Goal: Information Seeking & Learning: Learn about a topic

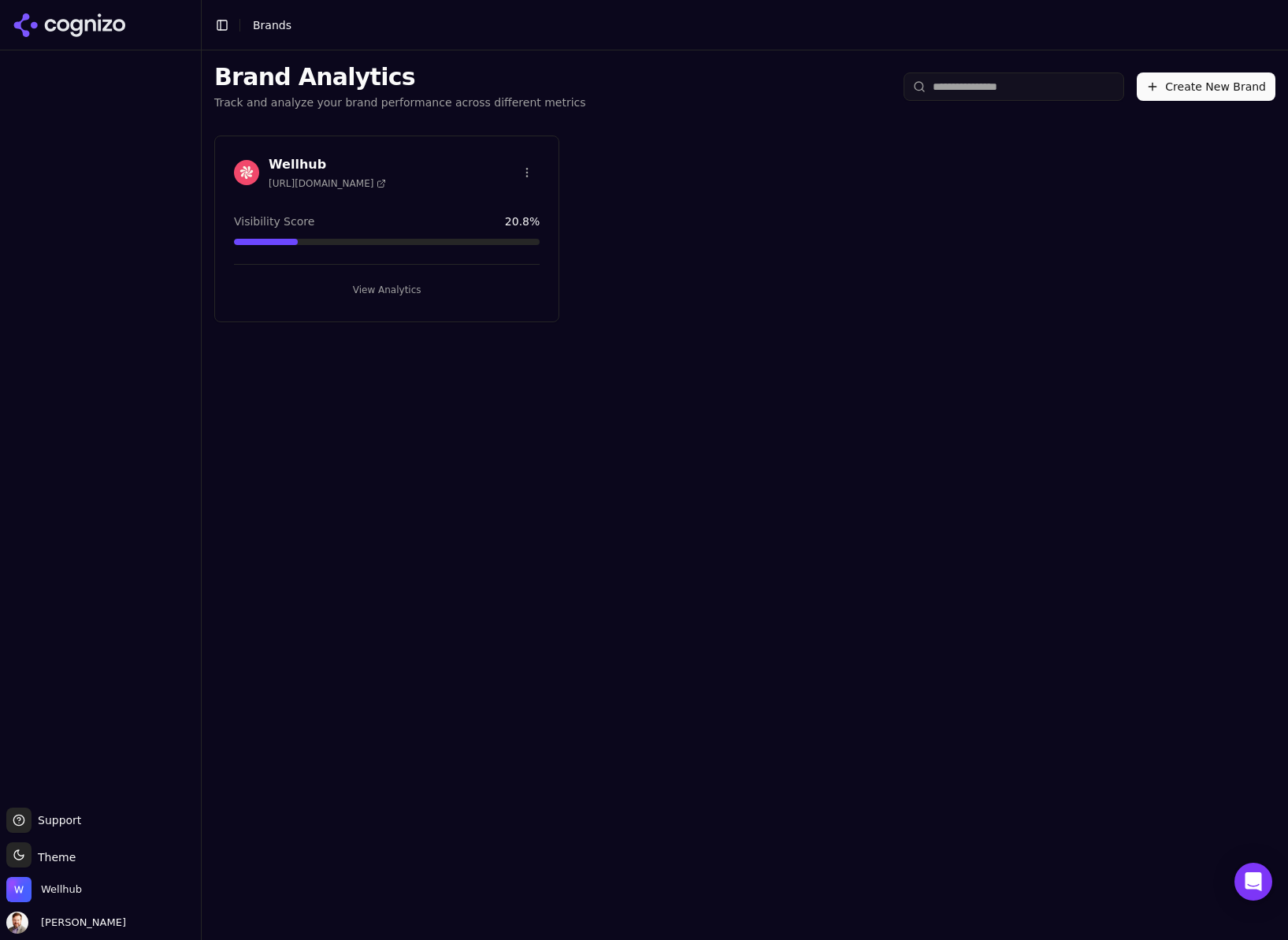
click at [283, 161] on h3 "Wellhub" at bounding box center [328, 165] width 117 height 19
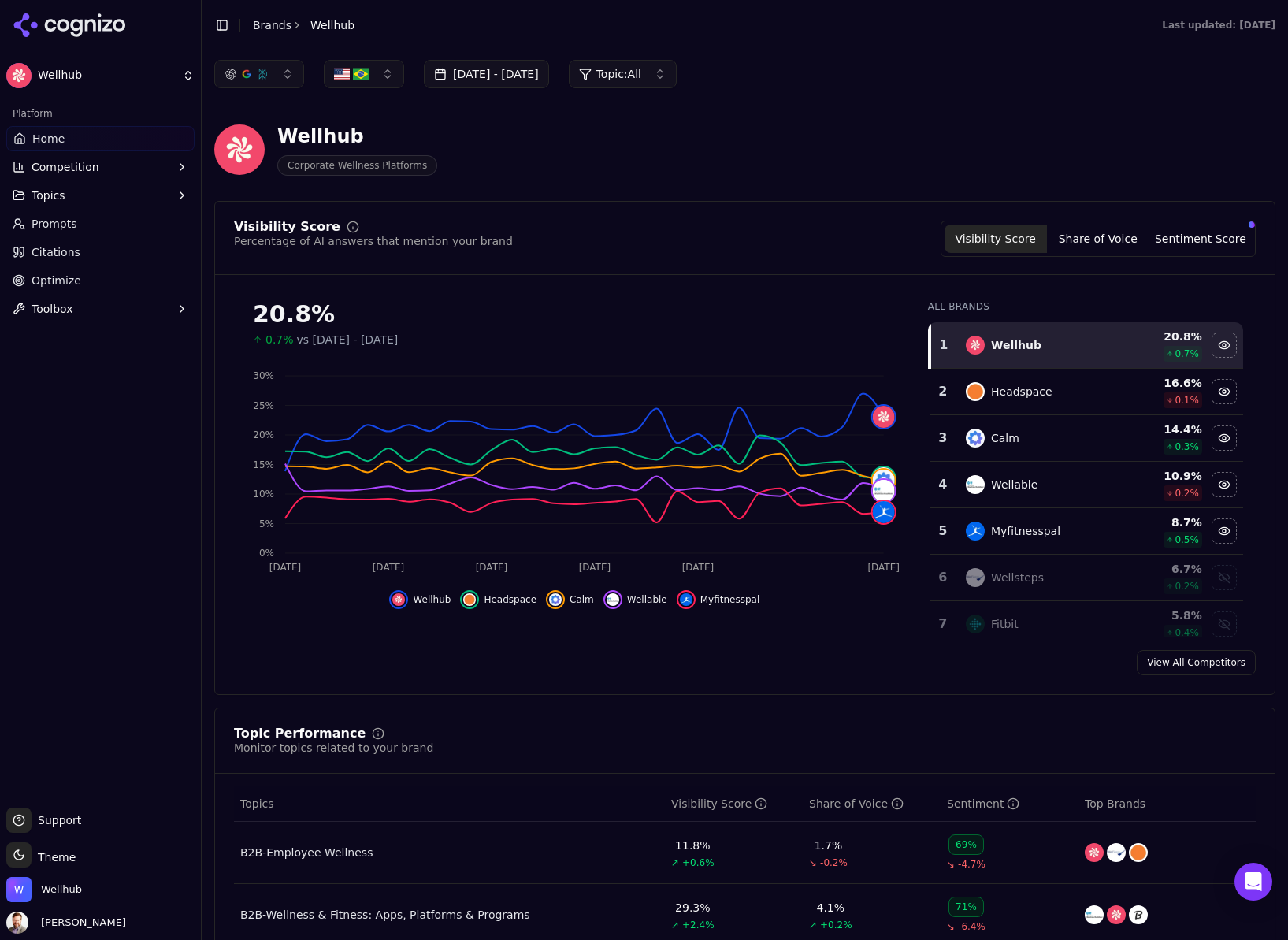
click at [388, 75] on button "button" at bounding box center [364, 74] width 80 height 28
click at [464, 161] on div "[GEOGRAPHIC_DATA]" at bounding box center [411, 161] width 167 height 25
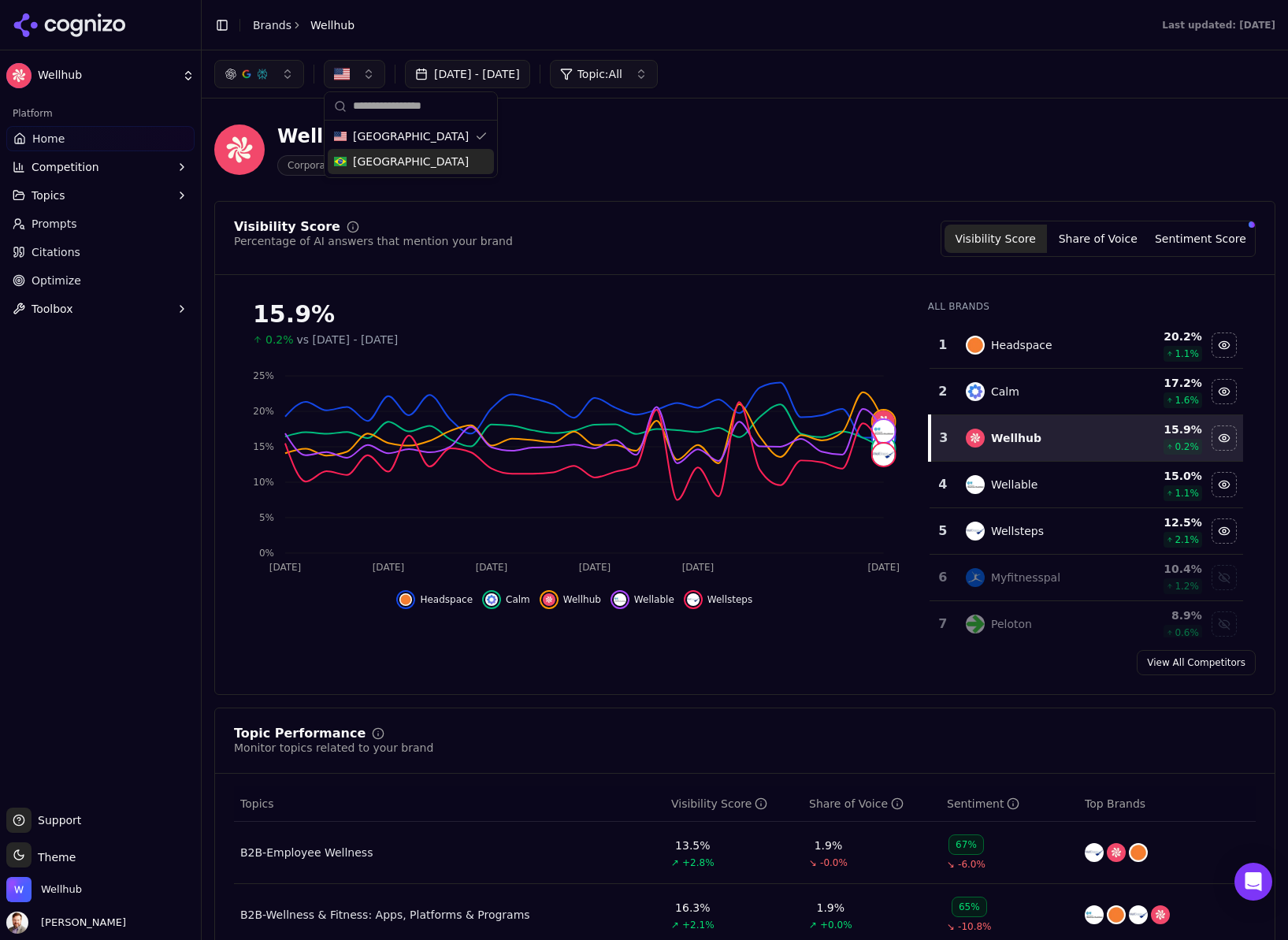
click at [182, 198] on icon "button" at bounding box center [183, 196] width 13 height 13
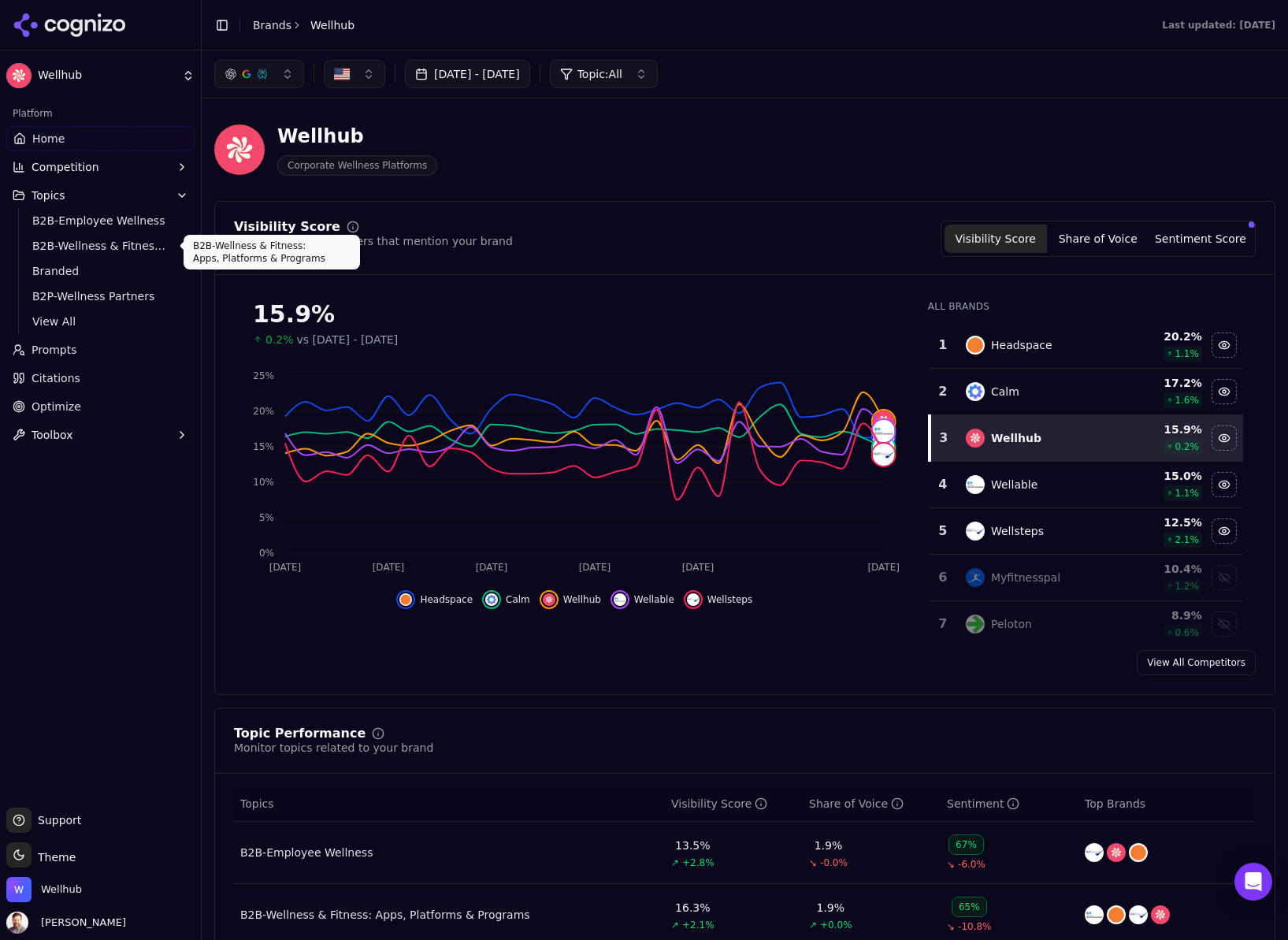
click at [103, 238] on span "B2B-Wellness & Fitness: Apps, Platforms & Programs" at bounding box center [101, 246] width 137 height 16
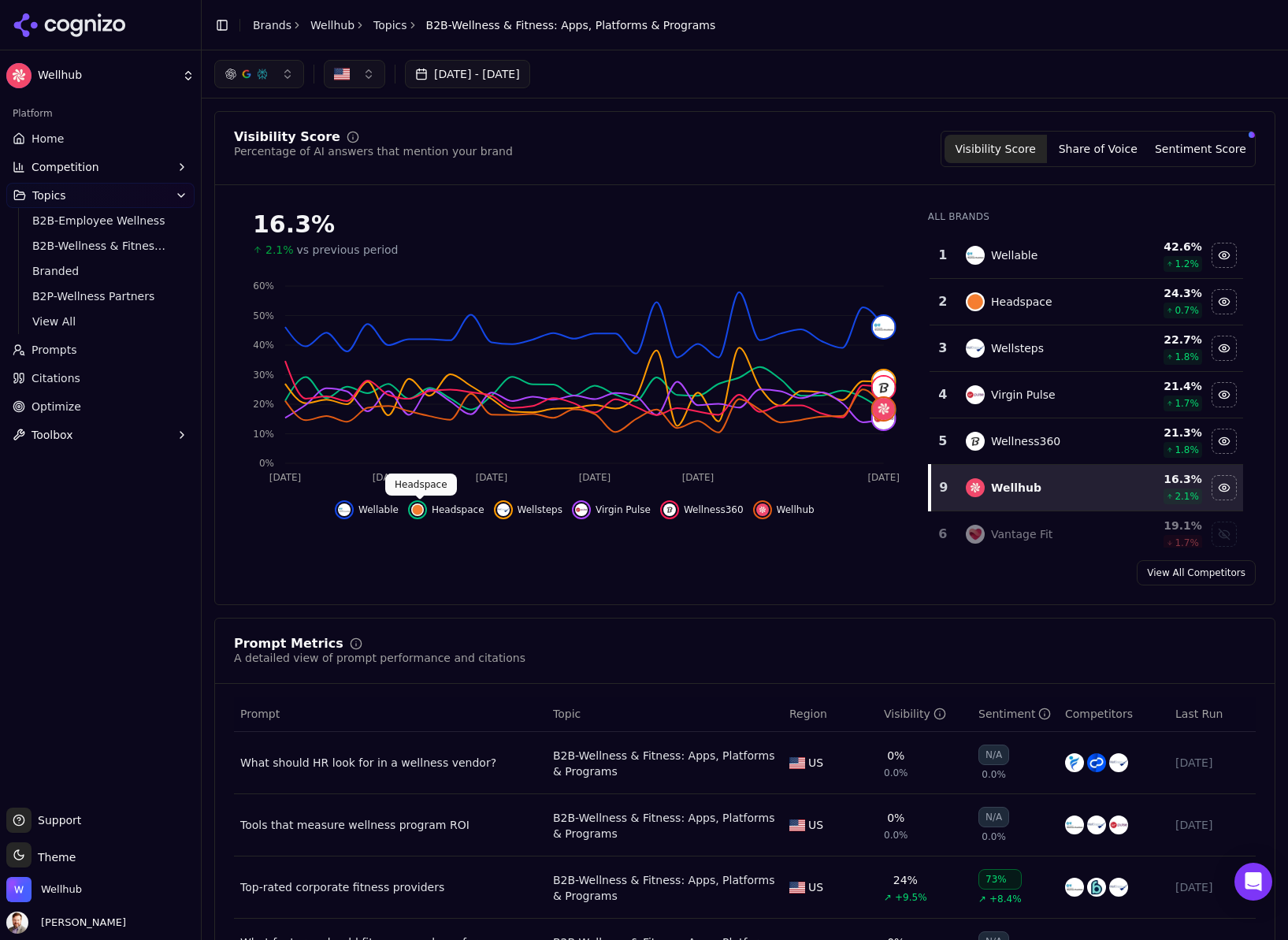
click at [422, 511] on img "Hide headspace data" at bounding box center [418, 511] width 13 height 13
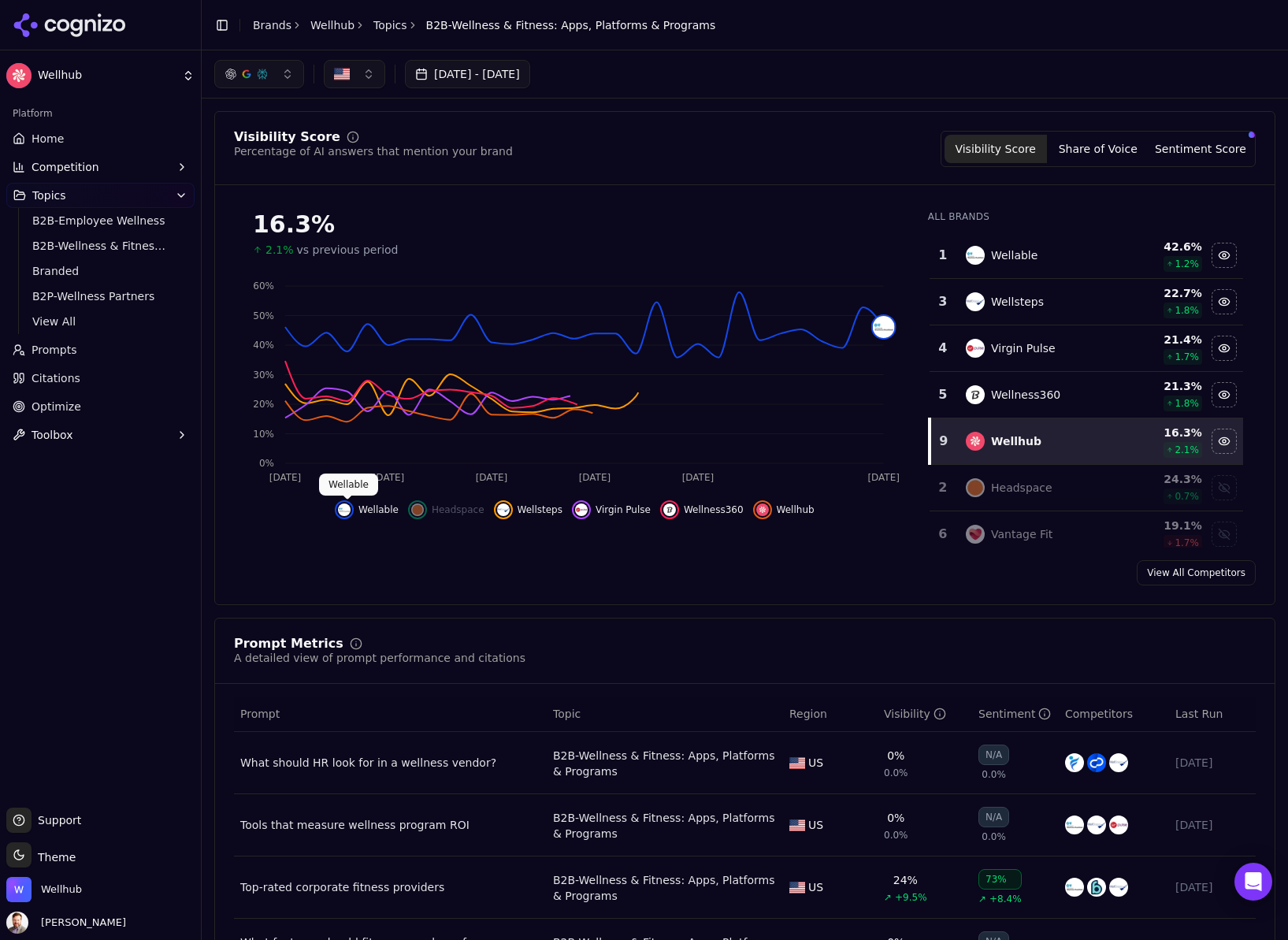
click at [344, 512] on img "Hide wellable data" at bounding box center [345, 511] width 13 height 13
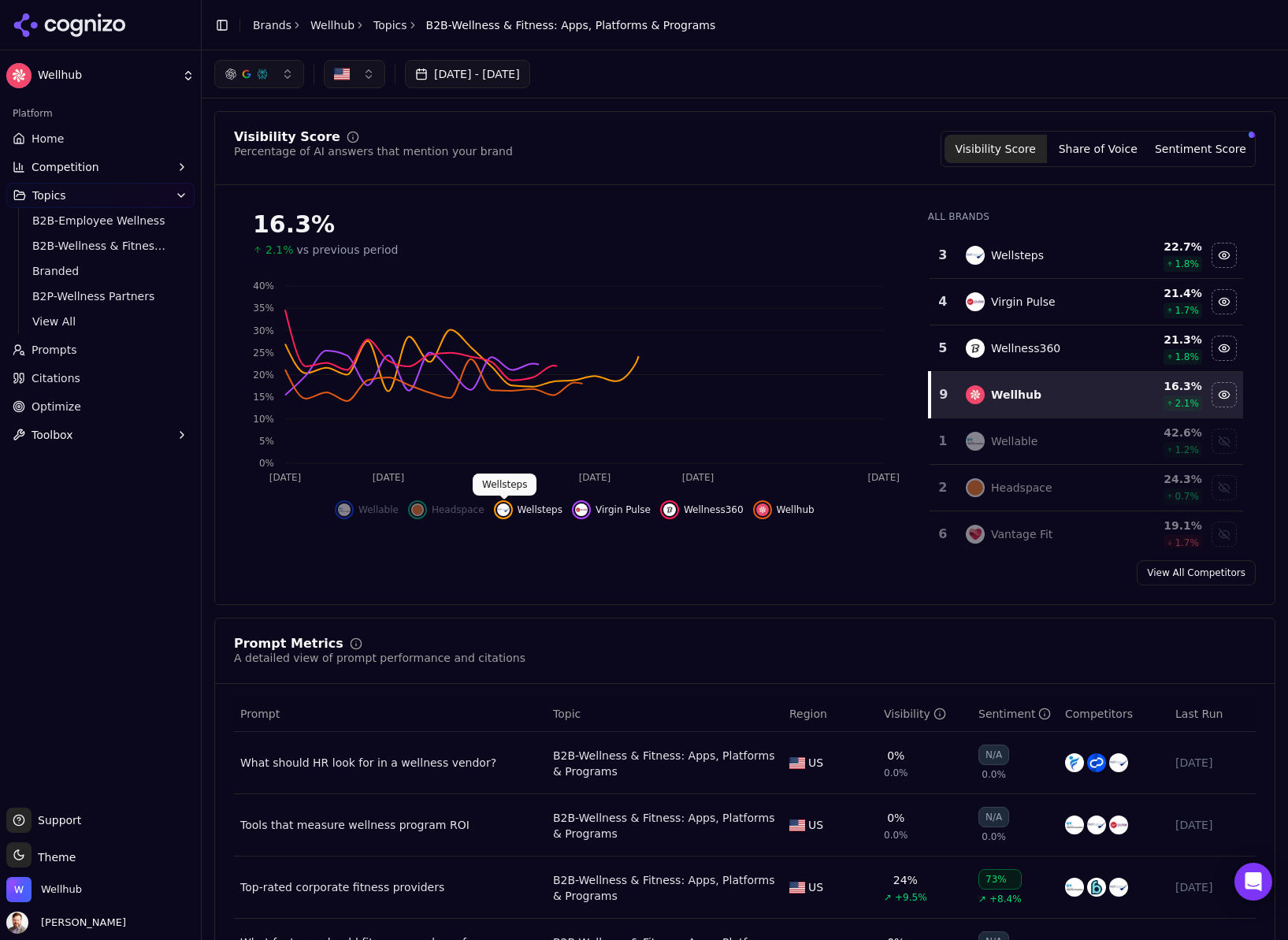
click at [512, 505] on button "Wellsteps" at bounding box center [529, 510] width 69 height 19
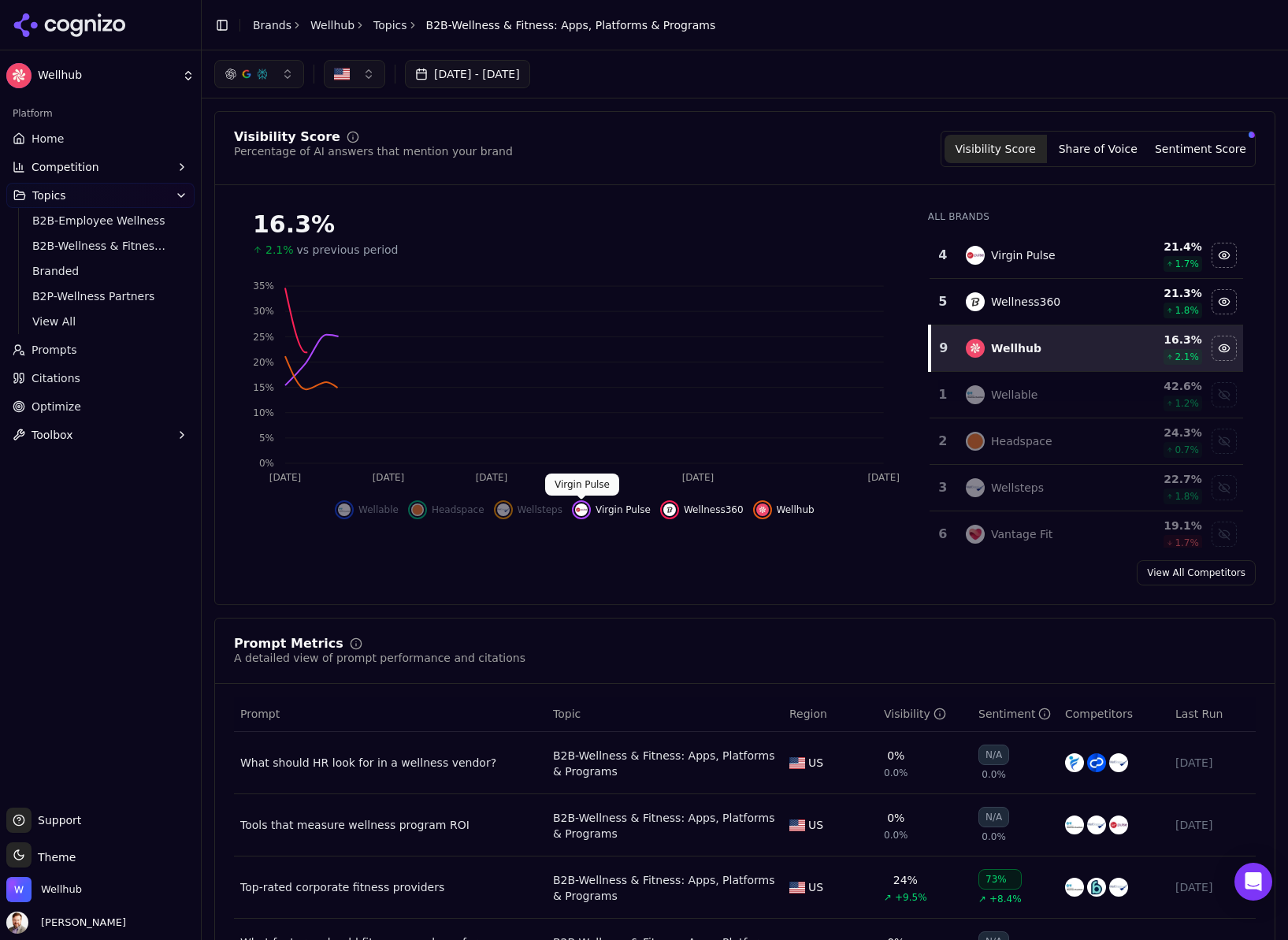
click at [585, 509] on img "Hide virgin pulse data" at bounding box center [582, 511] width 13 height 13
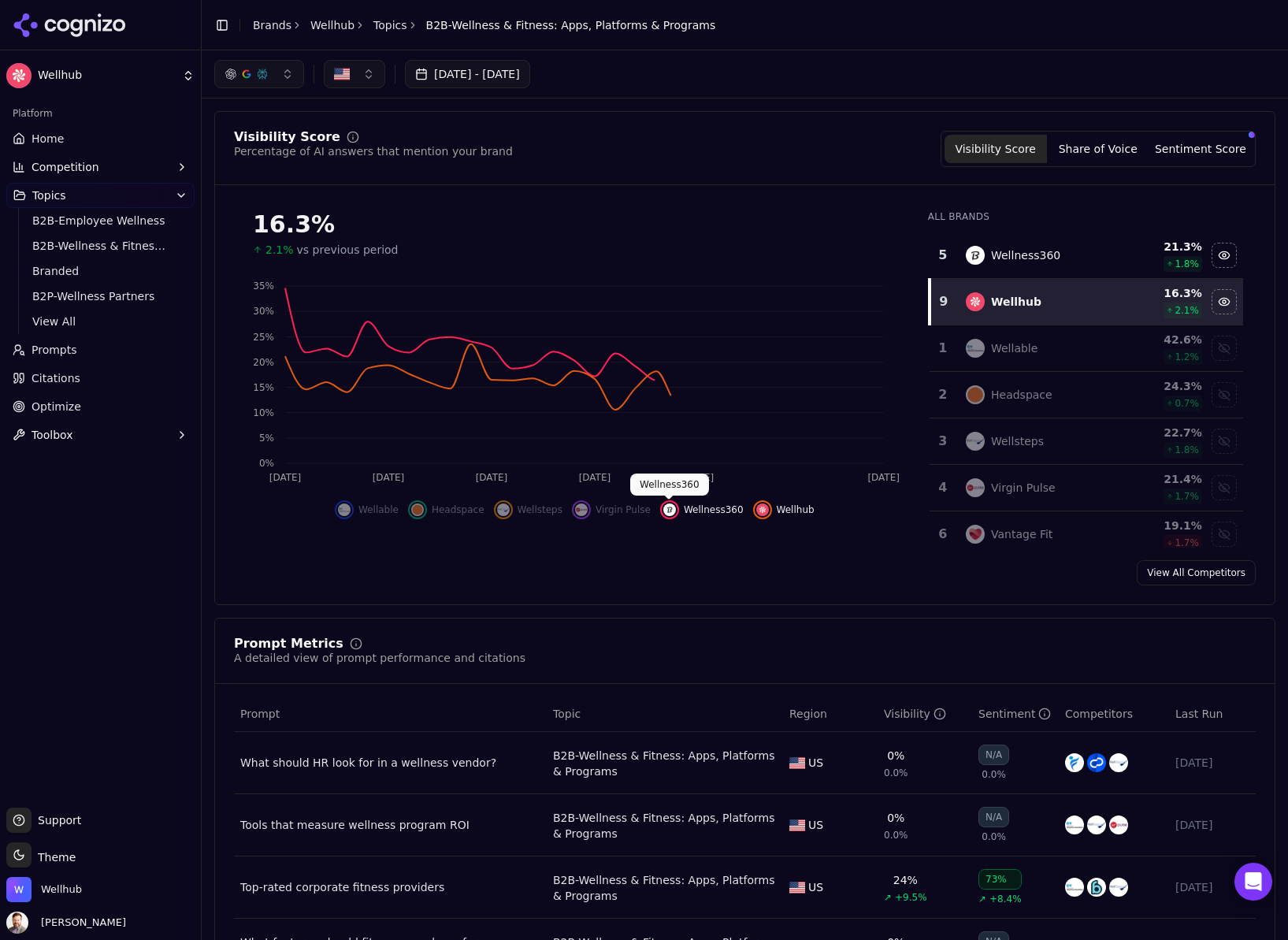
click at [673, 509] on img "Hide wellness360 data" at bounding box center [670, 511] width 13 height 13
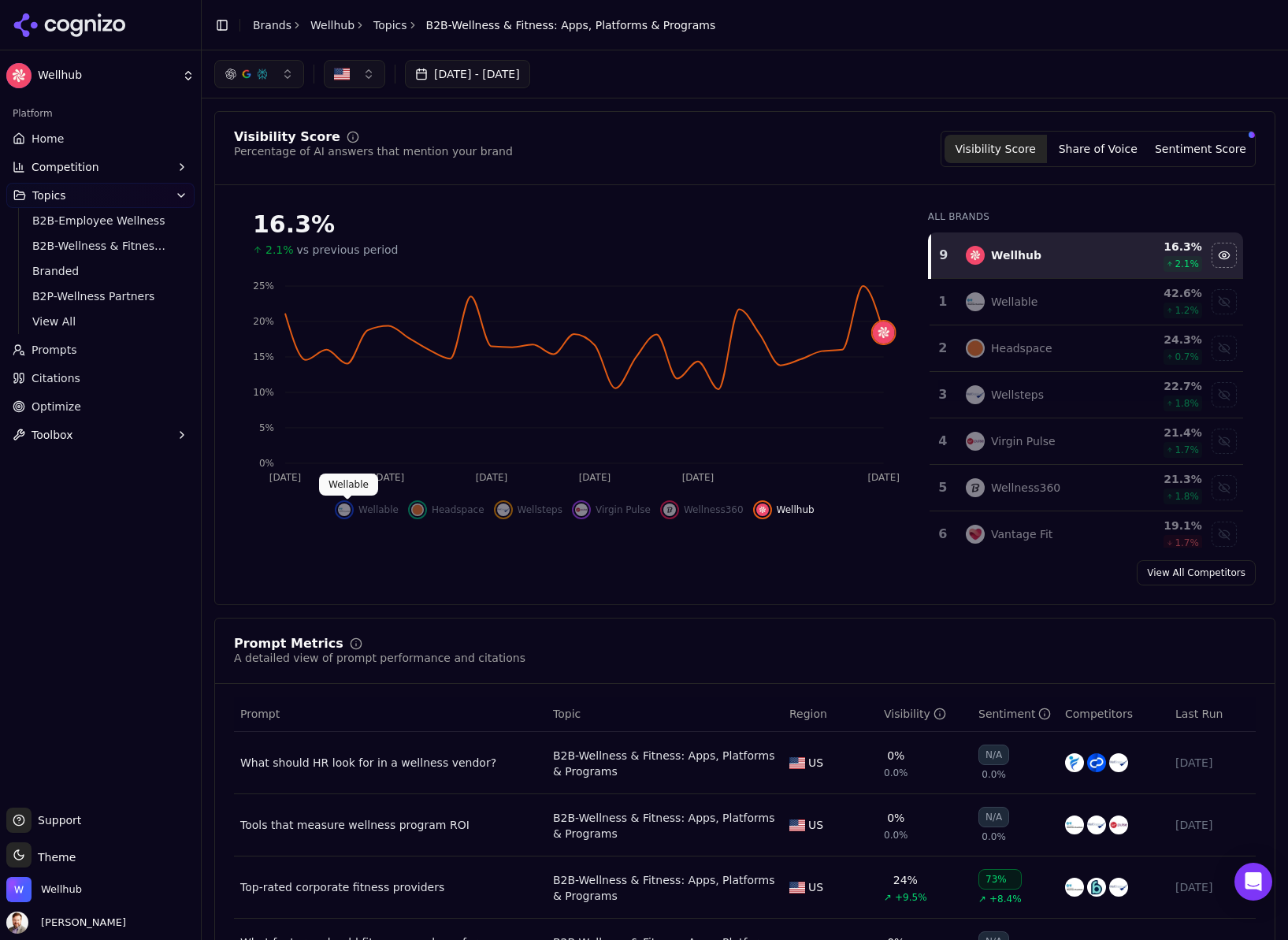
click at [347, 505] on img "Show wellable data" at bounding box center [345, 511] width 13 height 13
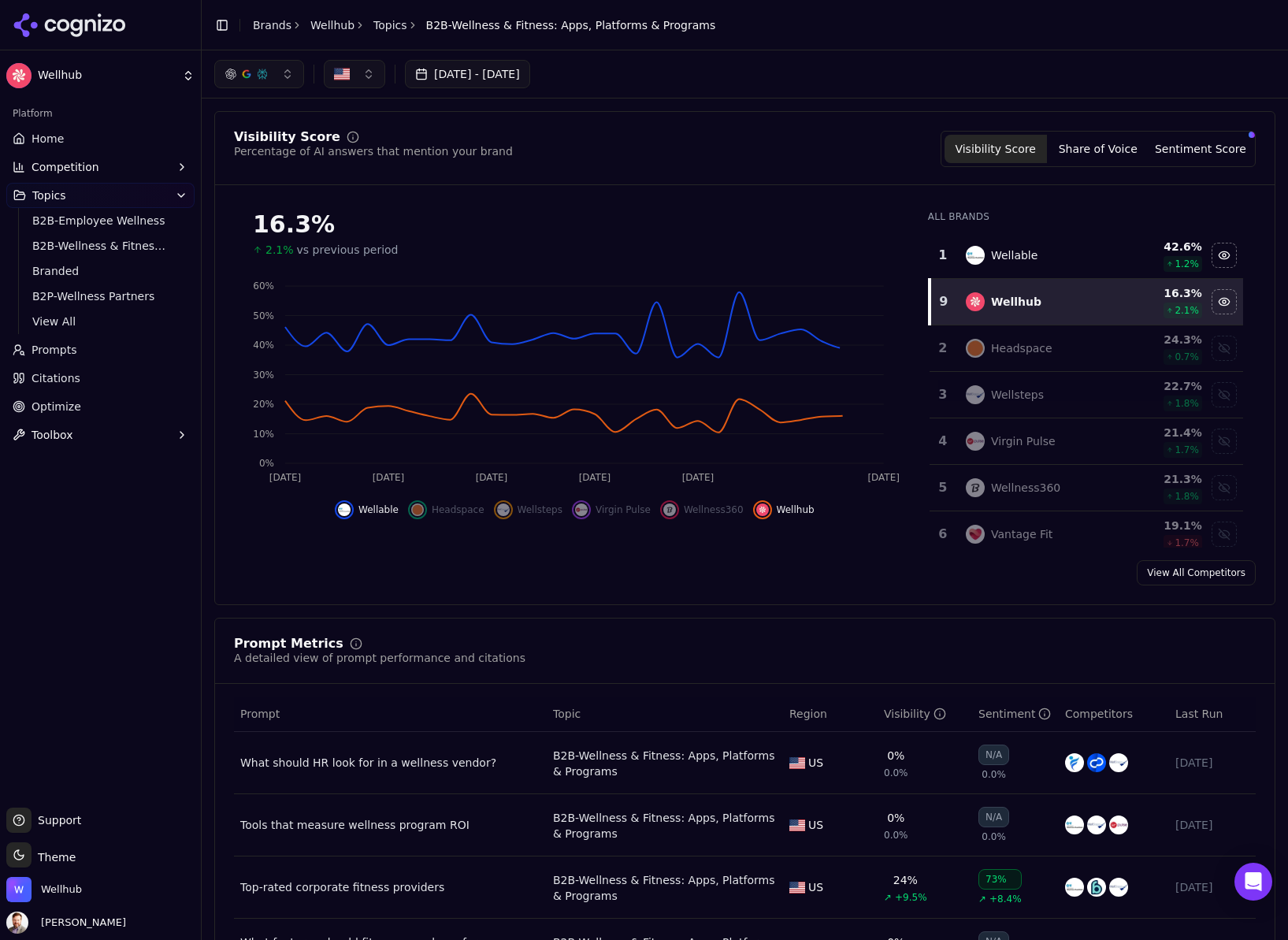
click at [508, 508] on img "Show wellsteps data" at bounding box center [504, 511] width 13 height 13
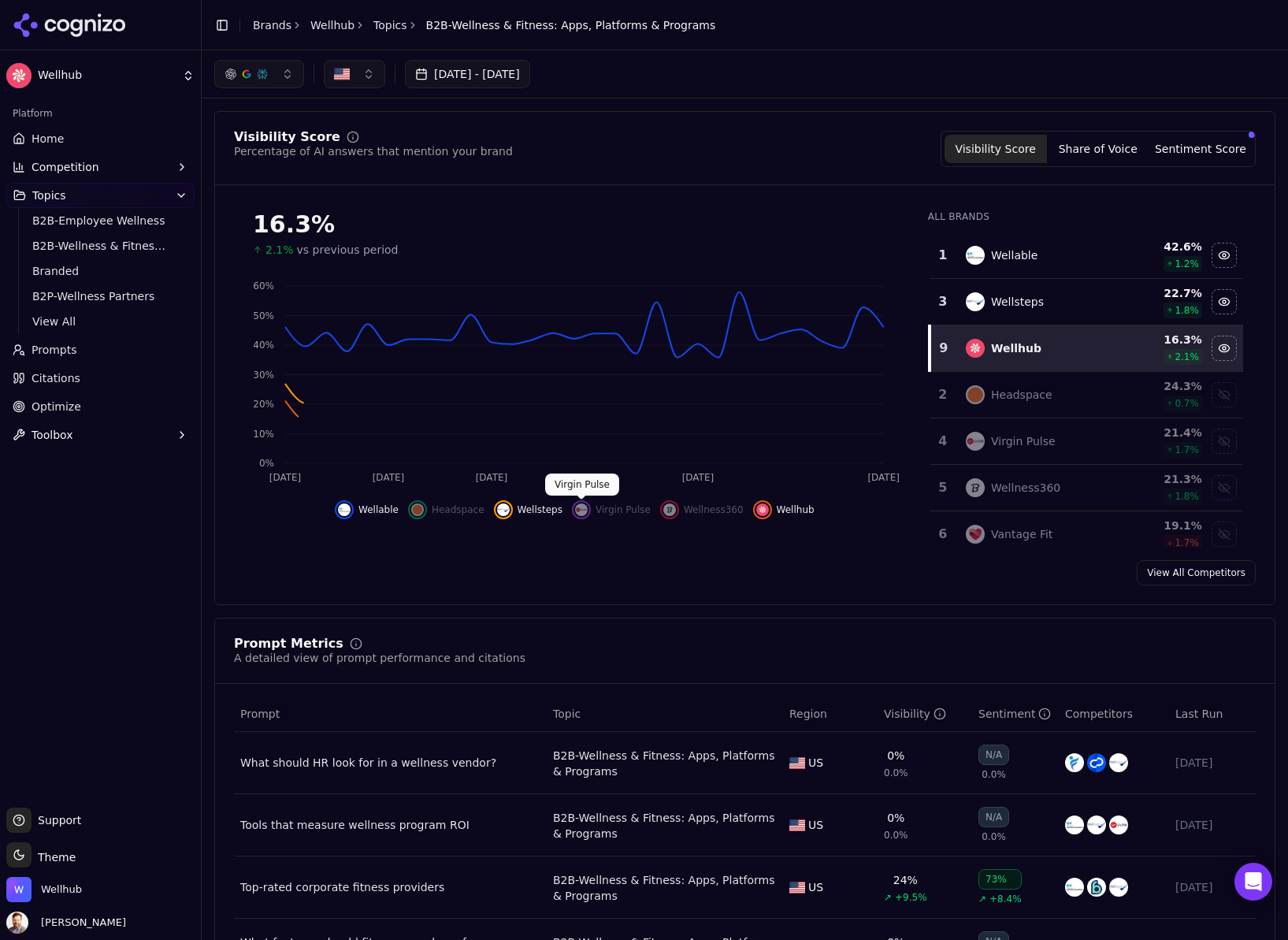
click at [588, 507] on div "Show virgin pulse data" at bounding box center [581, 510] width 19 height 19
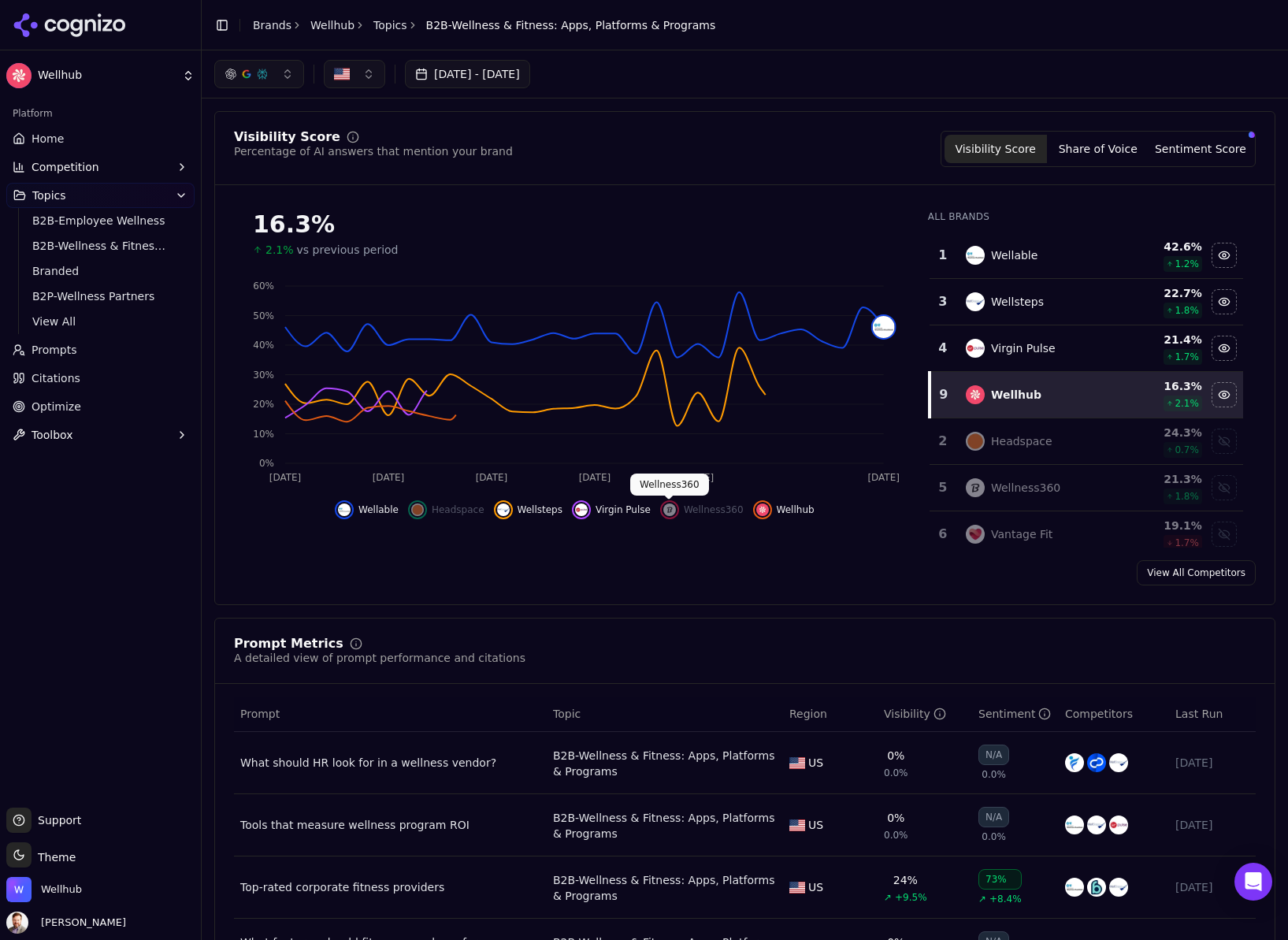
click at [672, 509] on img "Show wellness360 data" at bounding box center [670, 511] width 13 height 13
